Goal: Information Seeking & Learning: Learn about a topic

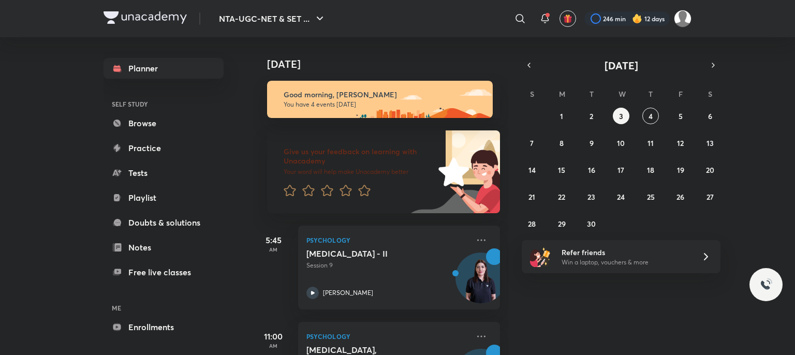
scroll to position [167, 0]
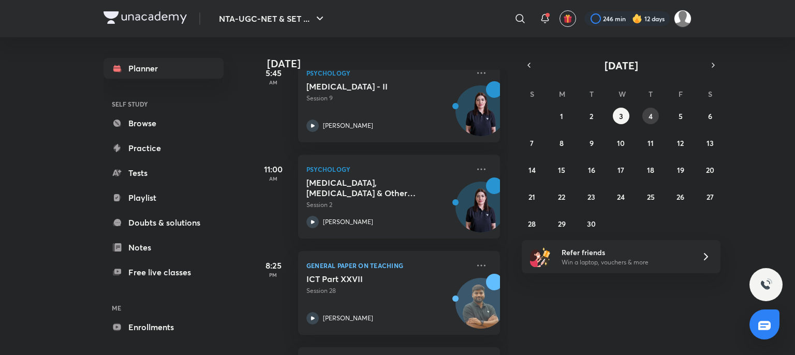
click at [651, 114] on abbr "4" at bounding box center [650, 116] width 4 height 10
click at [441, 170] on p "Psychology" at bounding box center [387, 169] width 162 height 12
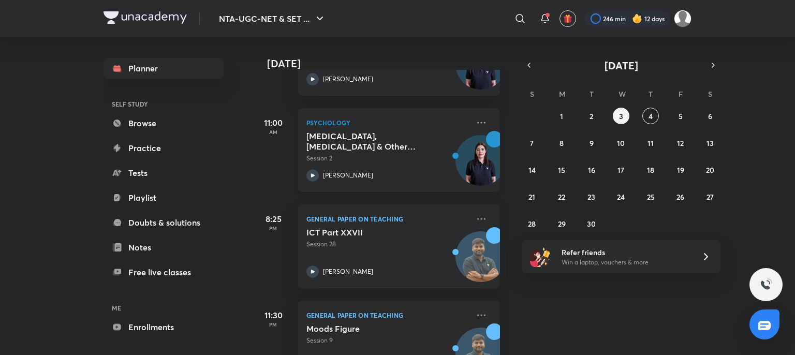
scroll to position [215, 0]
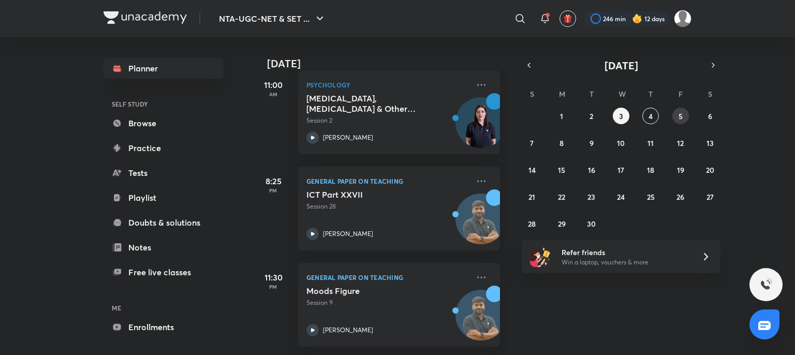
click at [676, 115] on button "5" at bounding box center [680, 116] width 17 height 17
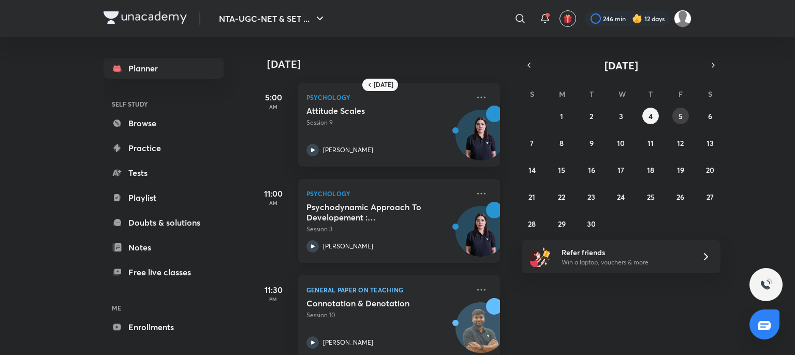
scroll to position [21, 0]
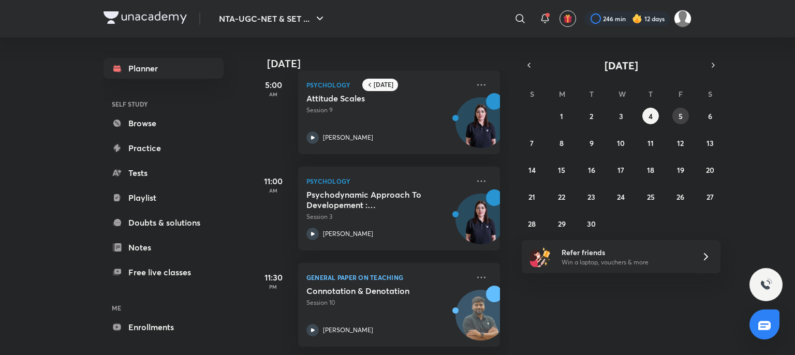
click at [680, 111] on abbr "5" at bounding box center [680, 116] width 4 height 10
click at [652, 113] on abbr "4" at bounding box center [650, 116] width 4 height 10
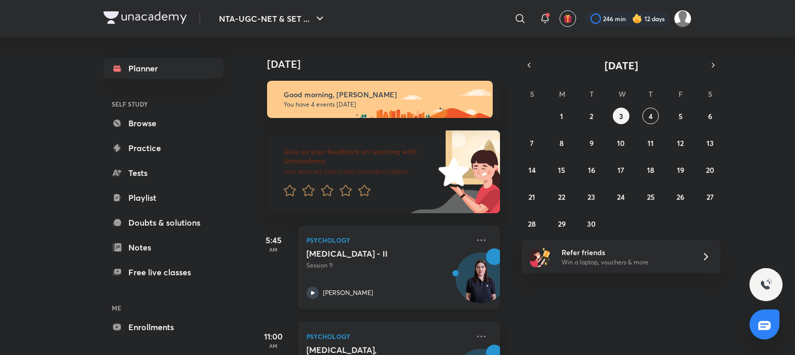
scroll to position [259, 0]
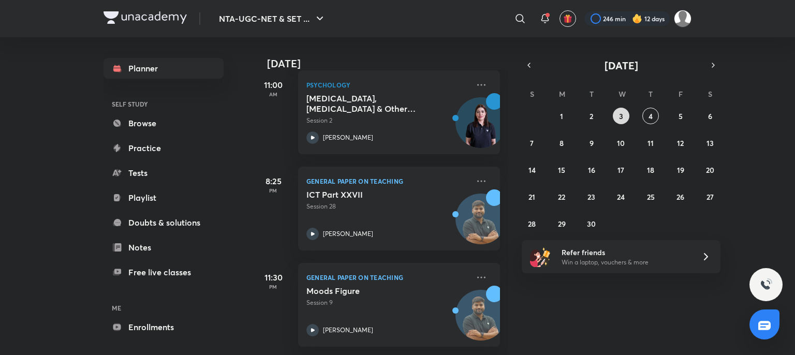
click at [619, 116] on abbr "3" at bounding box center [621, 116] width 4 height 10
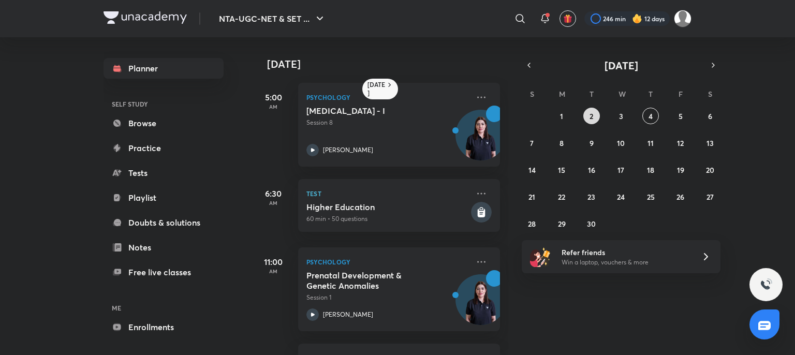
click at [592, 114] on abbr "2" at bounding box center [591, 116] width 4 height 10
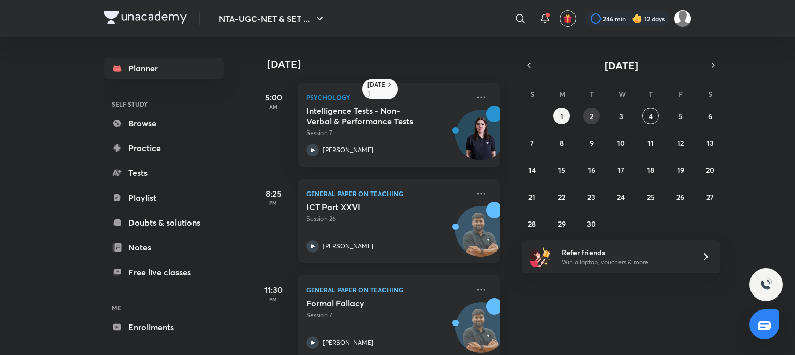
scroll to position [21, 0]
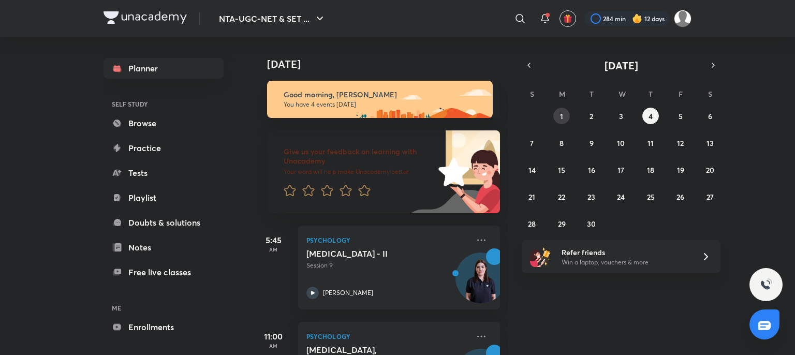
click at [561, 117] on abbr "1" at bounding box center [561, 116] width 3 height 10
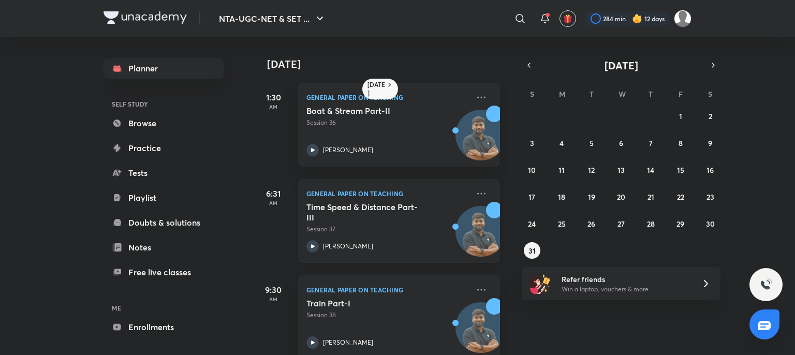
scroll to position [116, 0]
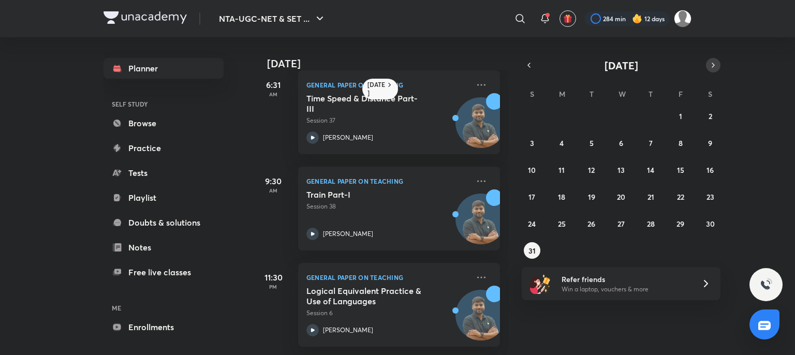
click at [707, 68] on button "button" at bounding box center [713, 65] width 14 height 14
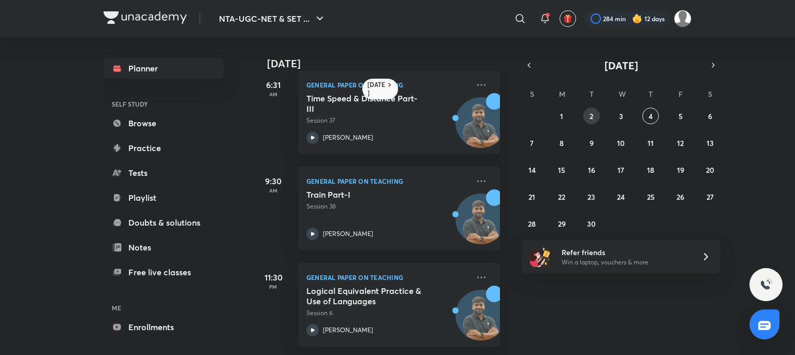
click at [584, 114] on button "2" at bounding box center [591, 116] width 17 height 17
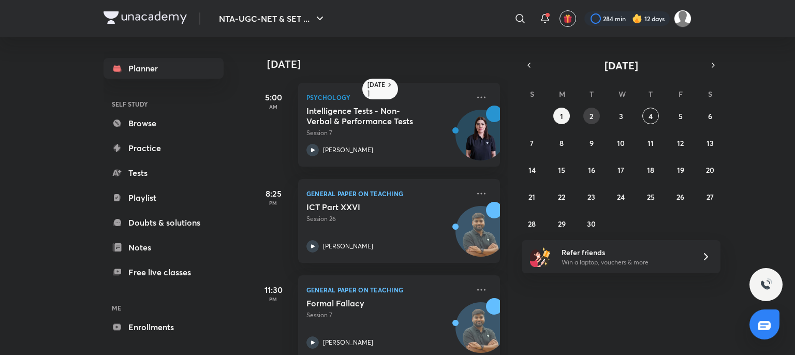
scroll to position [21, 0]
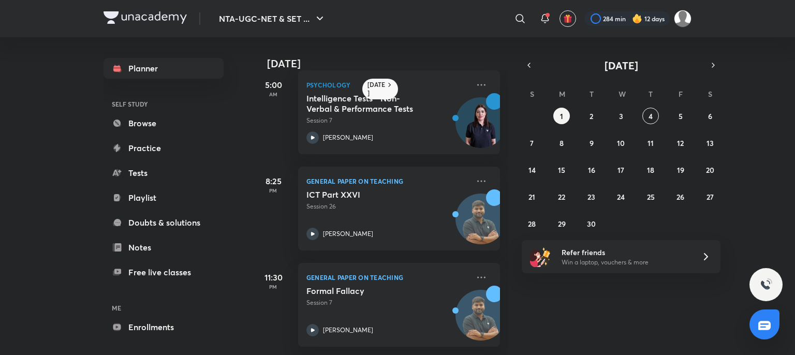
click at [437, 271] on p "General Paper on Teaching" at bounding box center [387, 277] width 162 height 12
click at [566, 116] on button "1" at bounding box center [561, 116] width 17 height 17
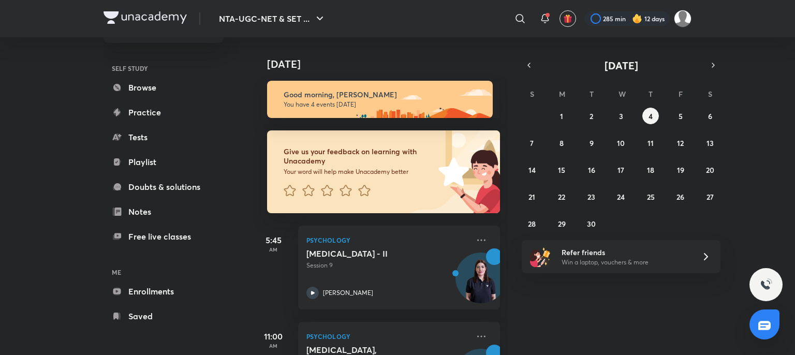
scroll to position [259, 0]
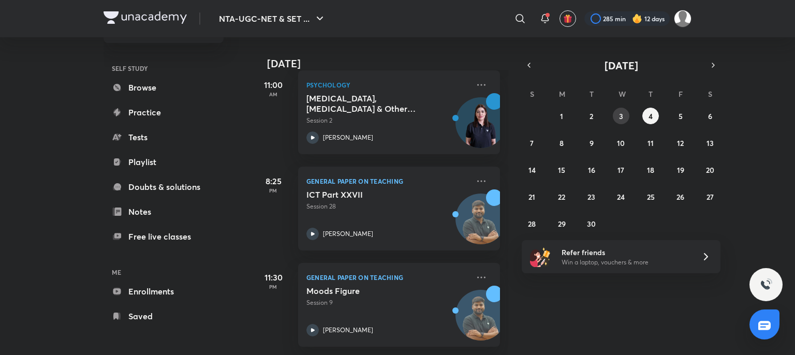
click at [625, 116] on button "3" at bounding box center [621, 116] width 17 height 17
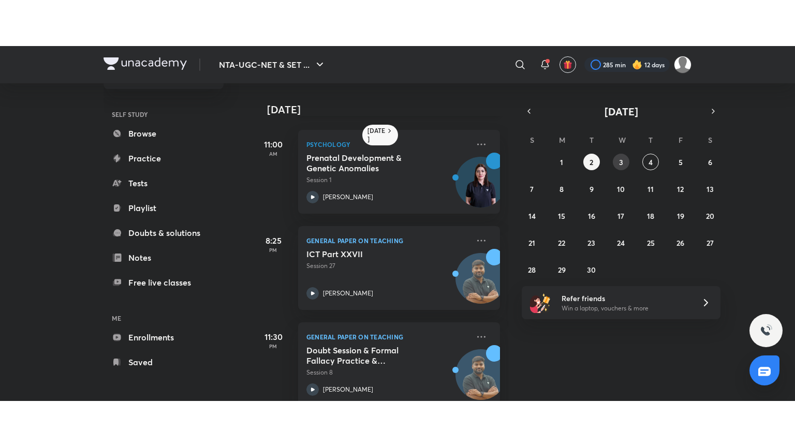
scroll to position [185, 0]
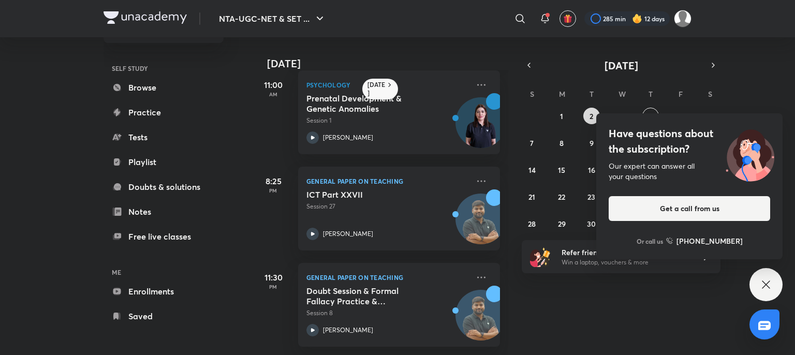
click at [591, 116] on abbr "2" at bounding box center [591, 116] width 4 height 10
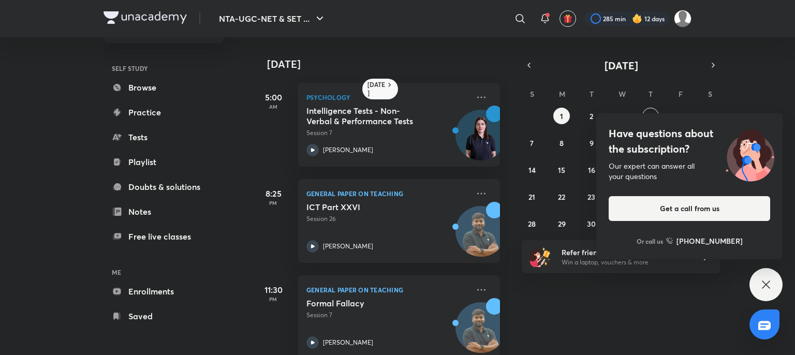
click at [770, 280] on icon at bounding box center [766, 284] width 12 height 12
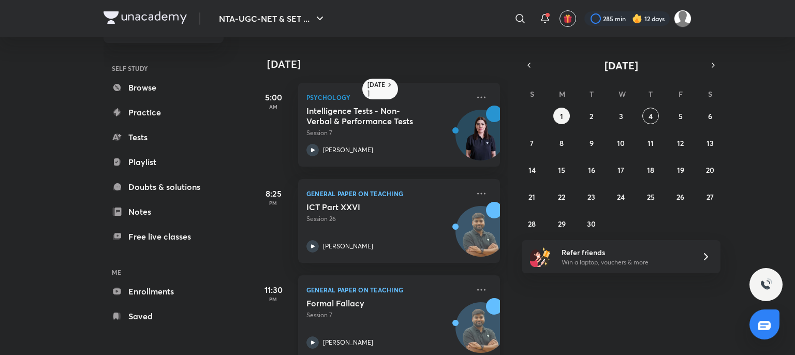
click at [412, 317] on p "Session 7" at bounding box center [387, 314] width 162 height 9
